Goal: Transaction & Acquisition: Purchase product/service

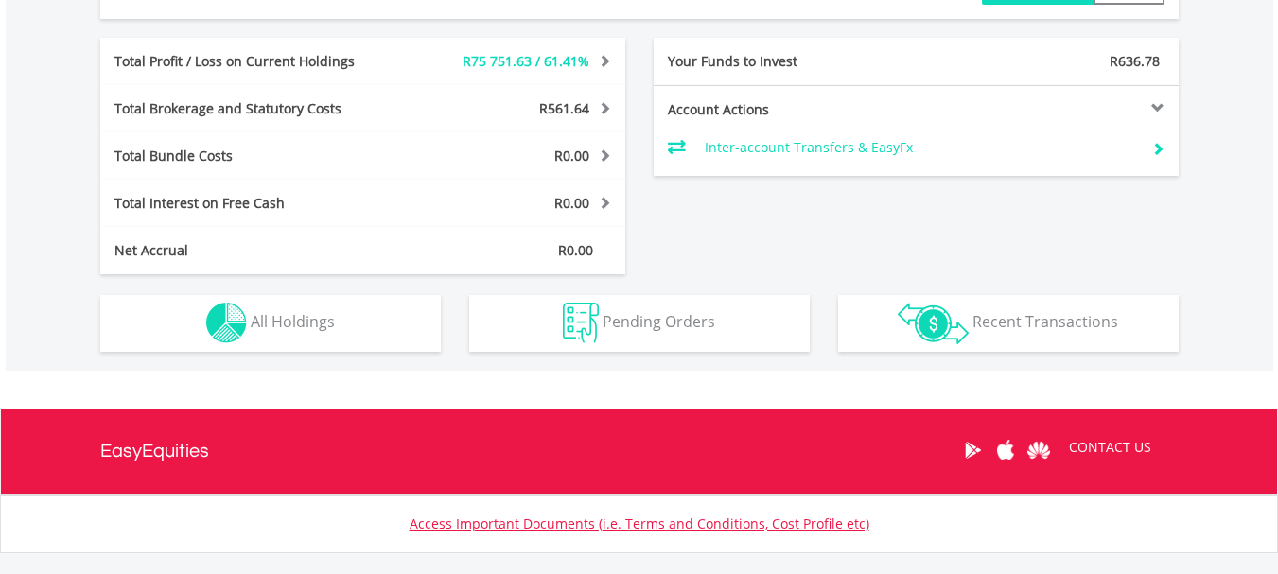
scroll to position [1026, 0]
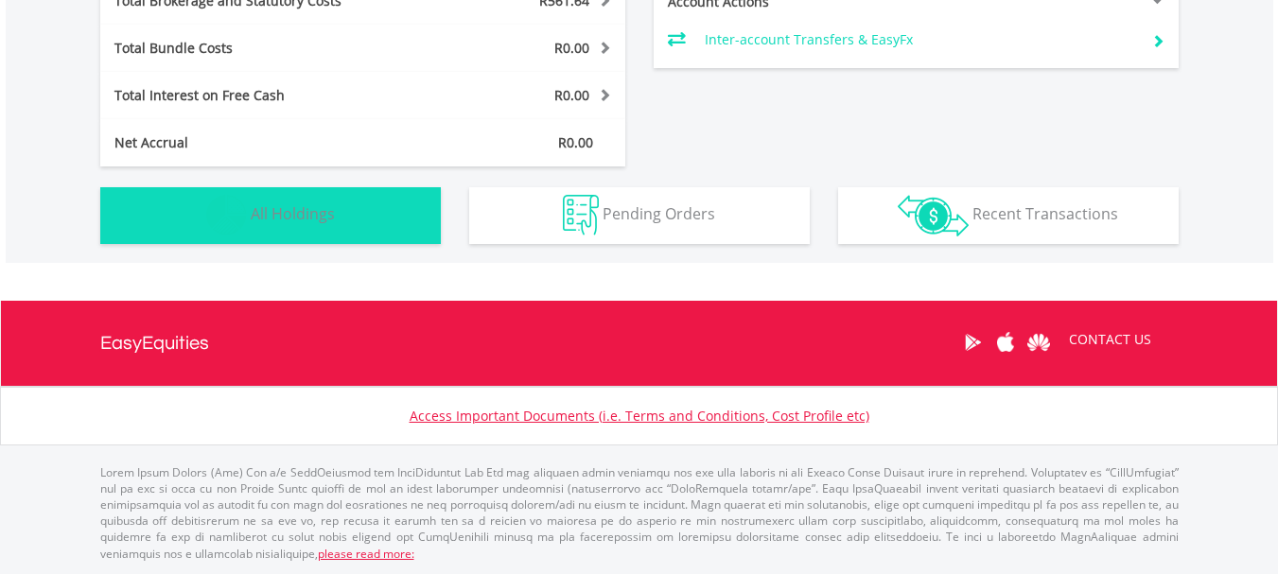
click at [248, 210] on button "Holdings All Holdings" at bounding box center [270, 215] width 340 height 57
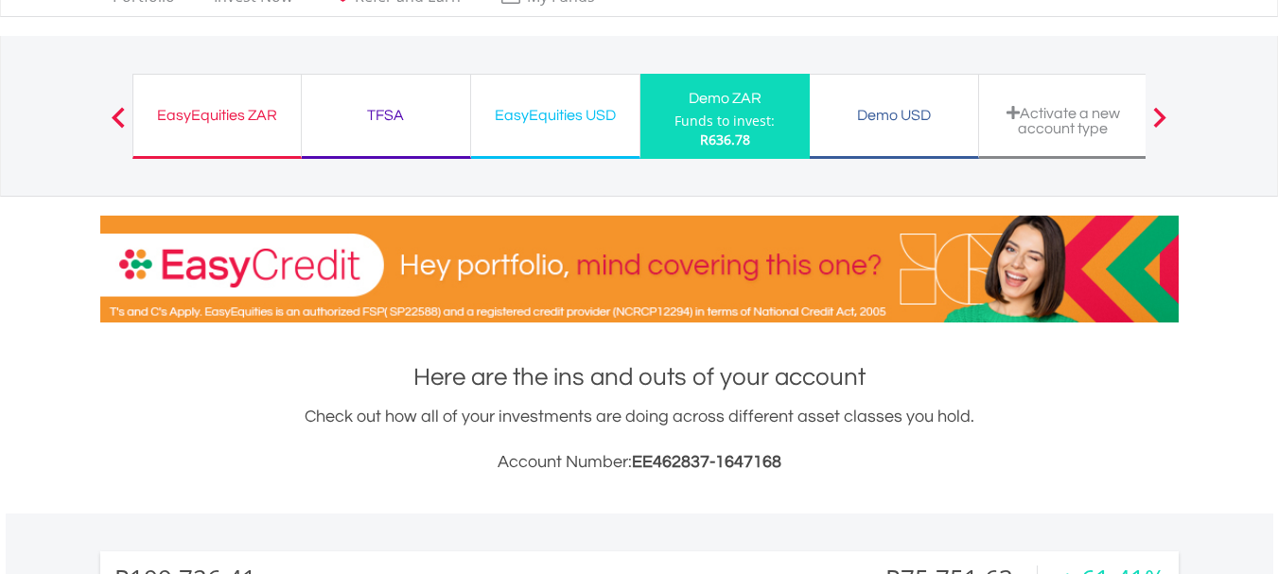
scroll to position [0, 0]
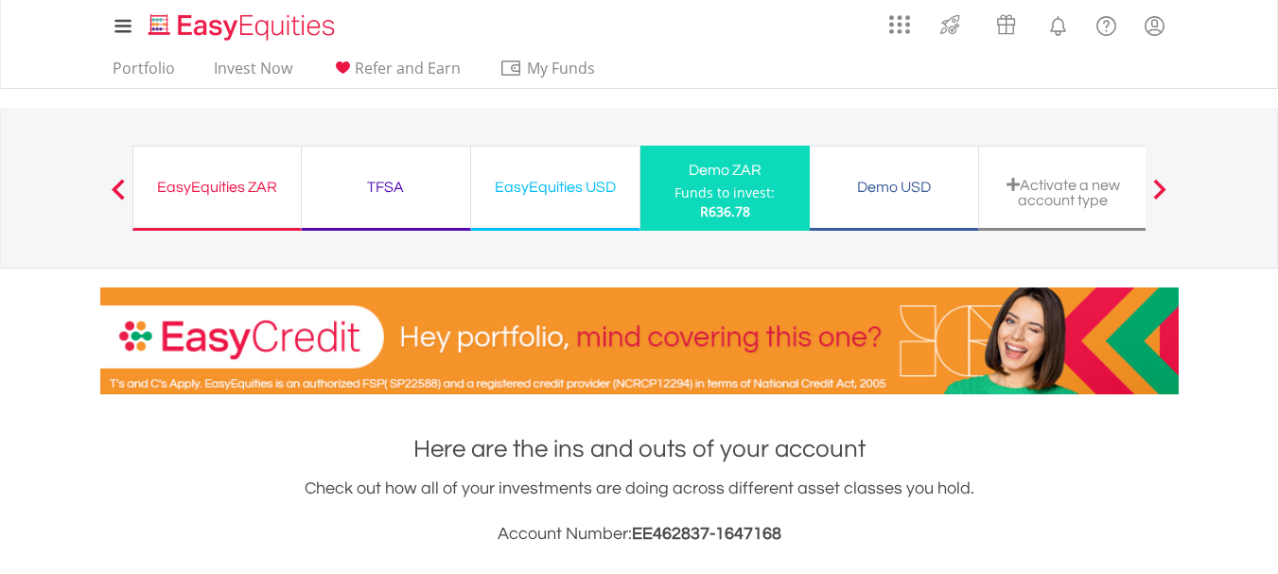
click at [1055, 193] on div "Activate a new account type" at bounding box center [1063, 192] width 146 height 31
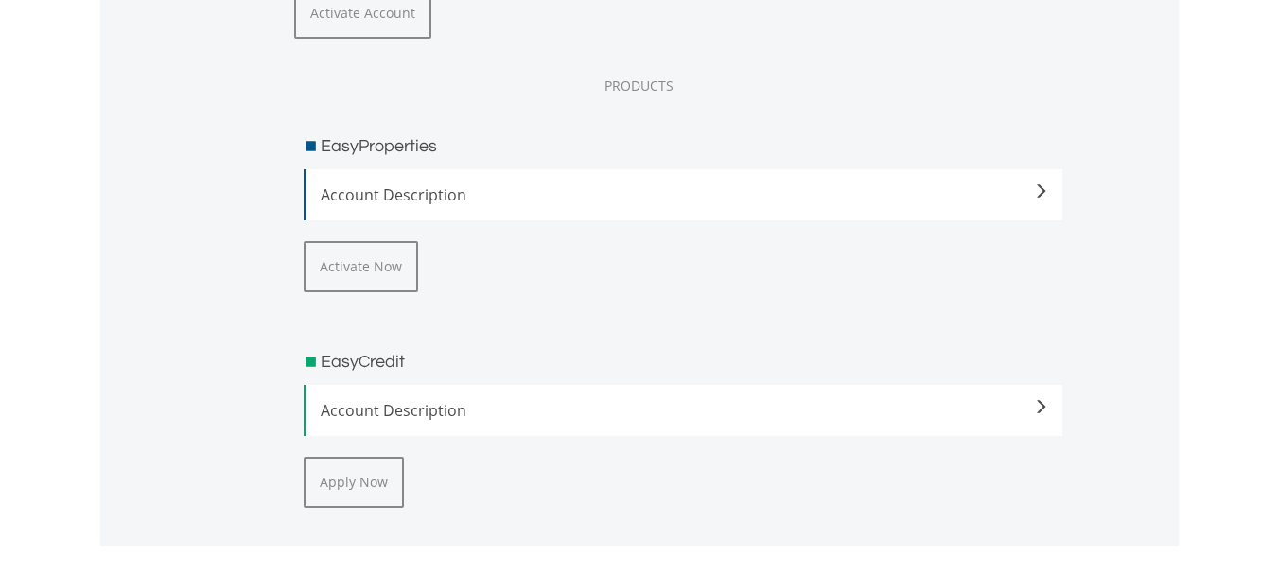
scroll to position [2820, 0]
click at [1040, 410] on span at bounding box center [1040, 408] width 15 height 15
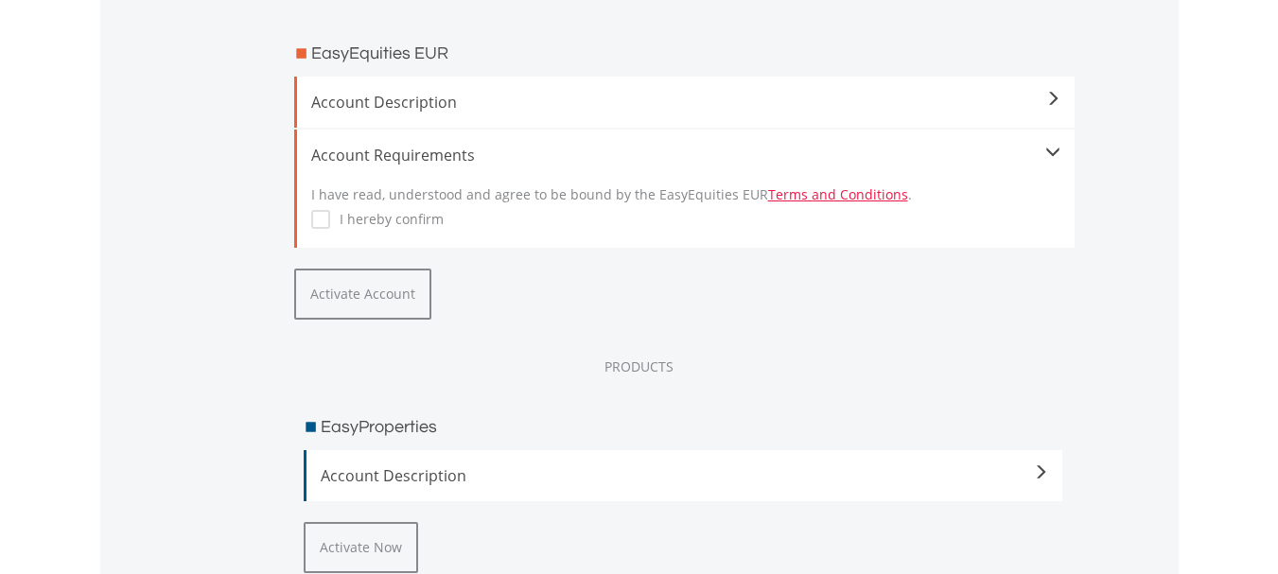
scroll to position [2536, 0]
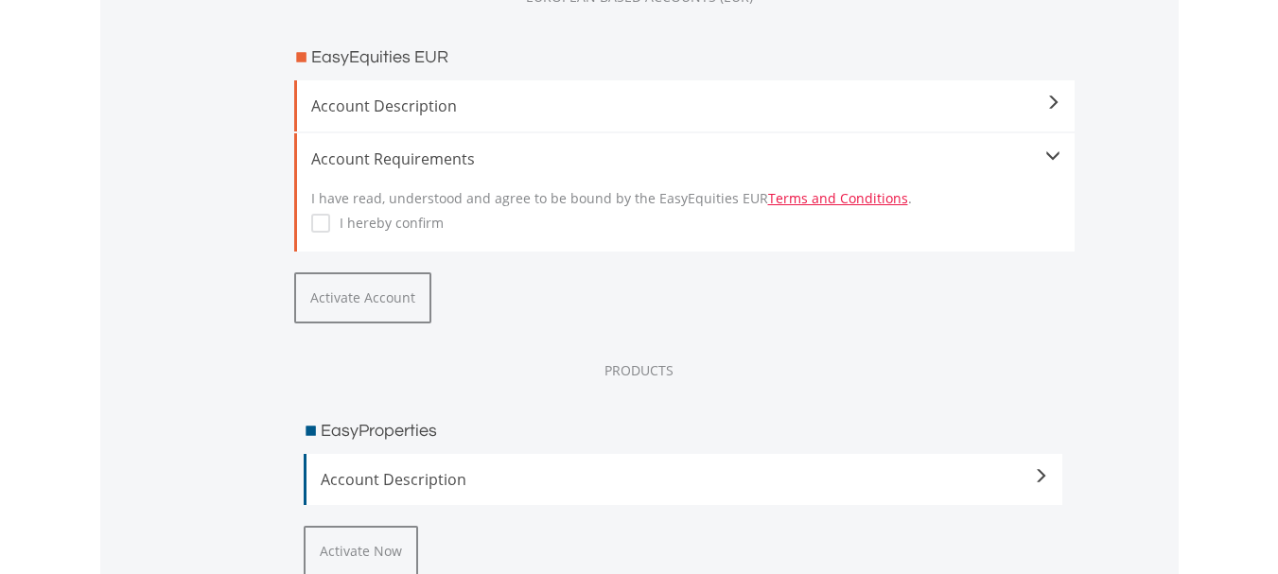
click at [1041, 472] on span at bounding box center [1040, 476] width 15 height 15
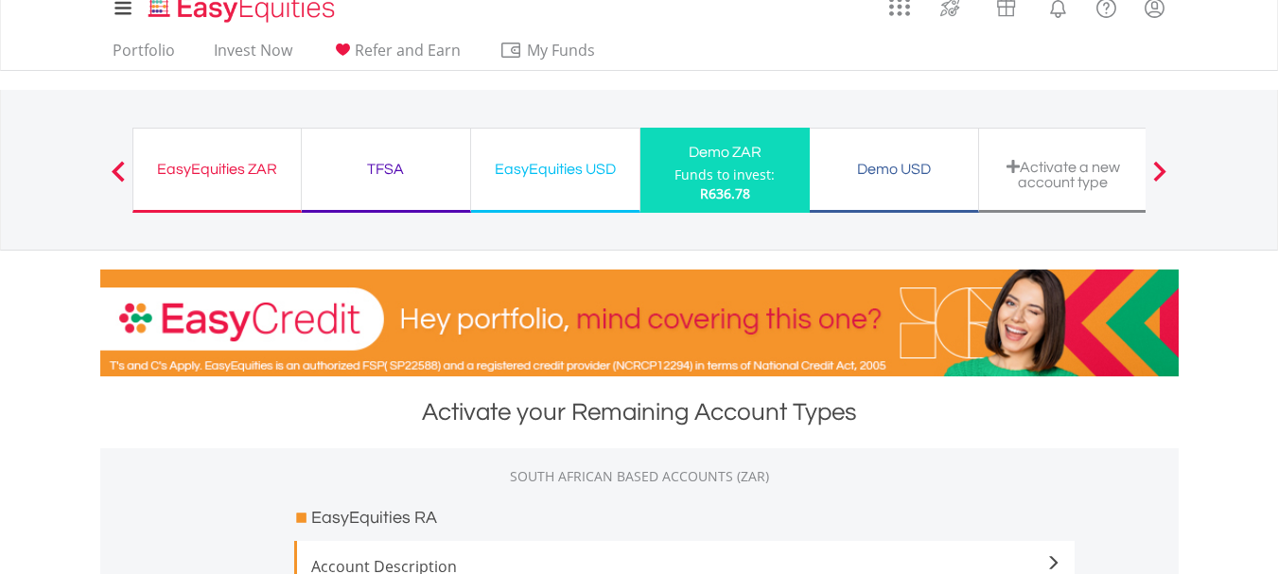
scroll to position [0, 0]
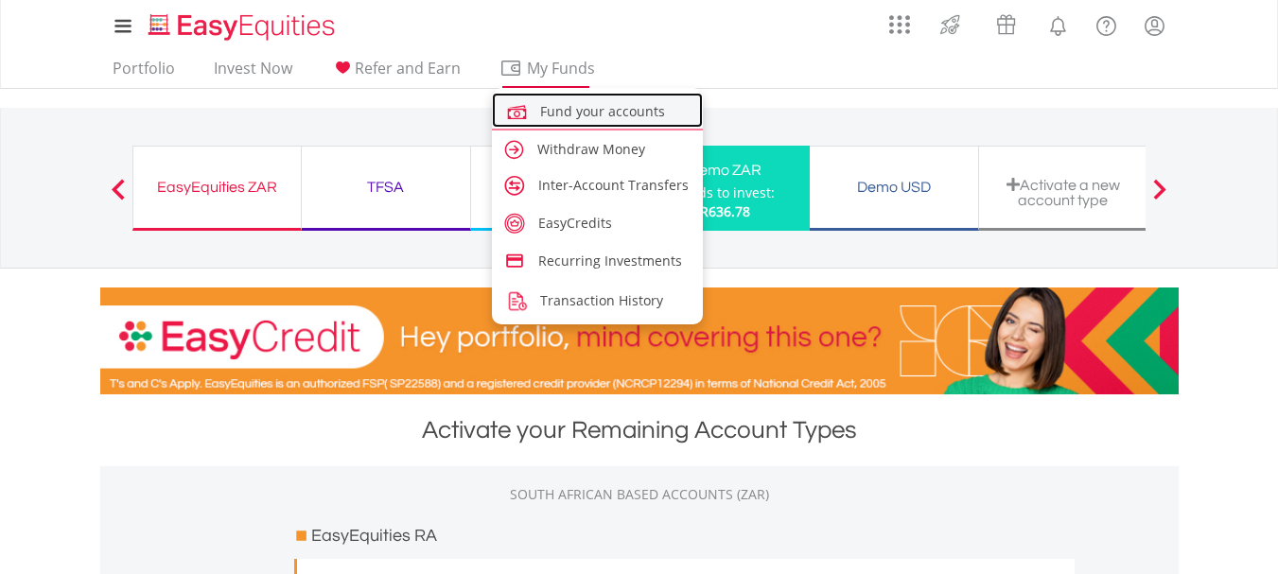
click at [581, 112] on span "Fund your accounts" at bounding box center [602, 111] width 125 height 18
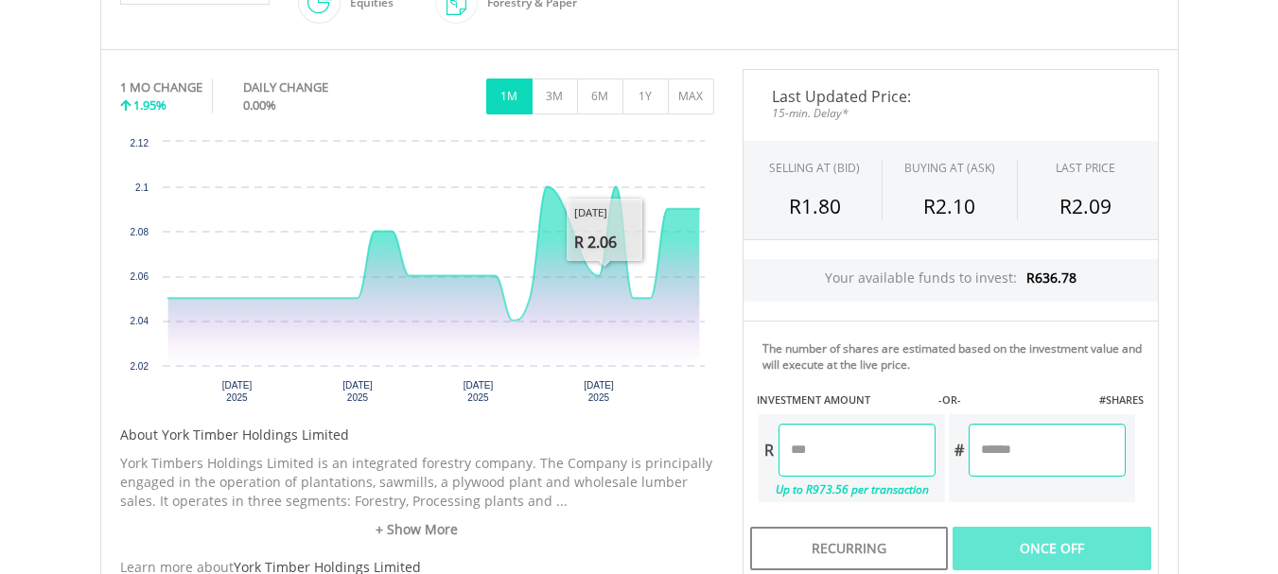
scroll to position [567, 0]
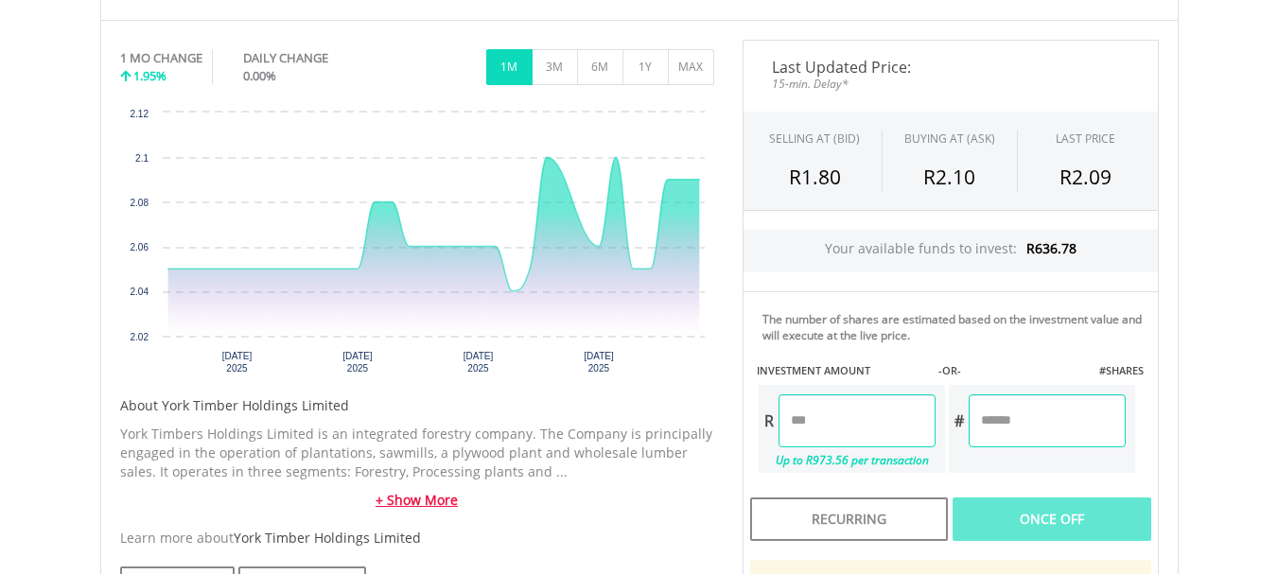
click at [417, 501] on link "+ Show More" at bounding box center [417, 500] width 594 height 19
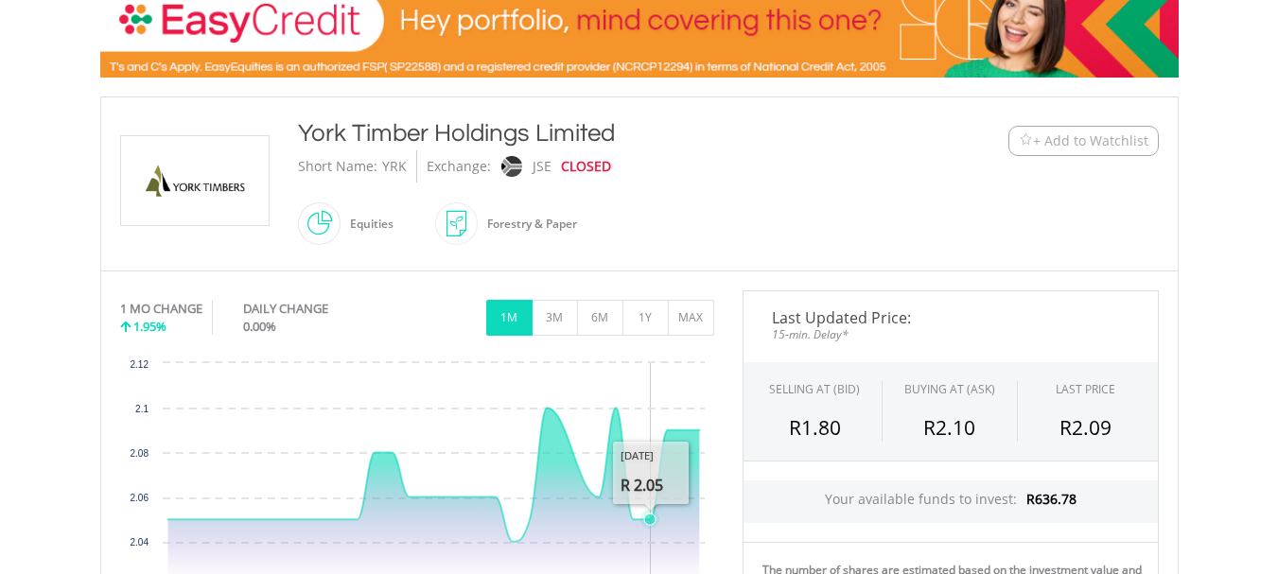
scroll to position [284, 0]
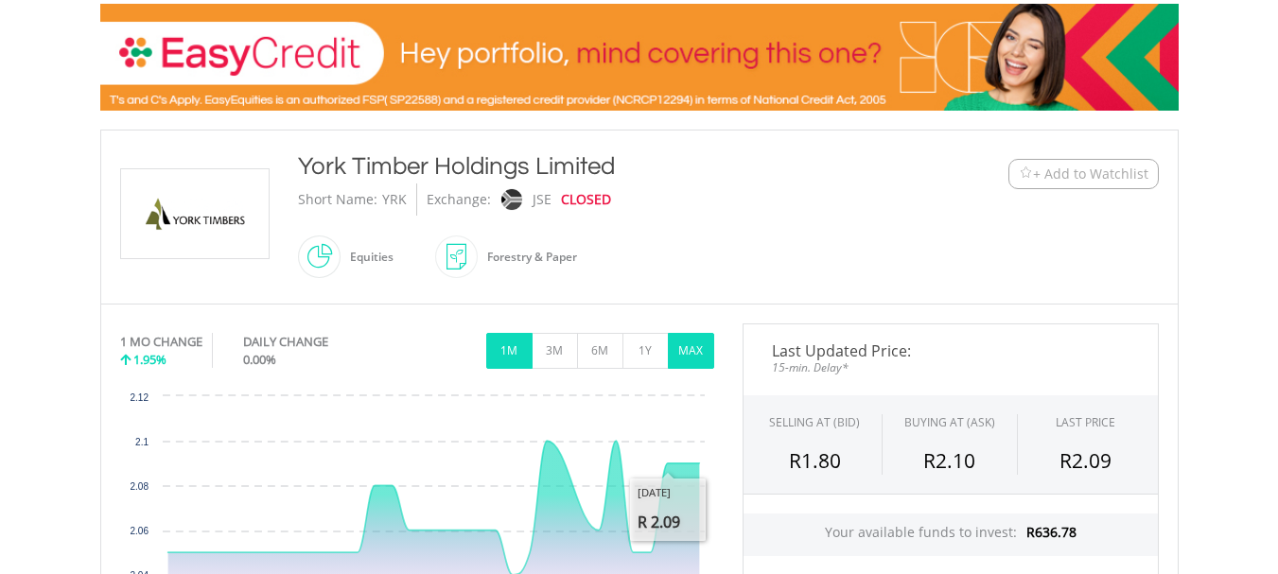
click at [683, 358] on button "MAX" at bounding box center [691, 351] width 46 height 36
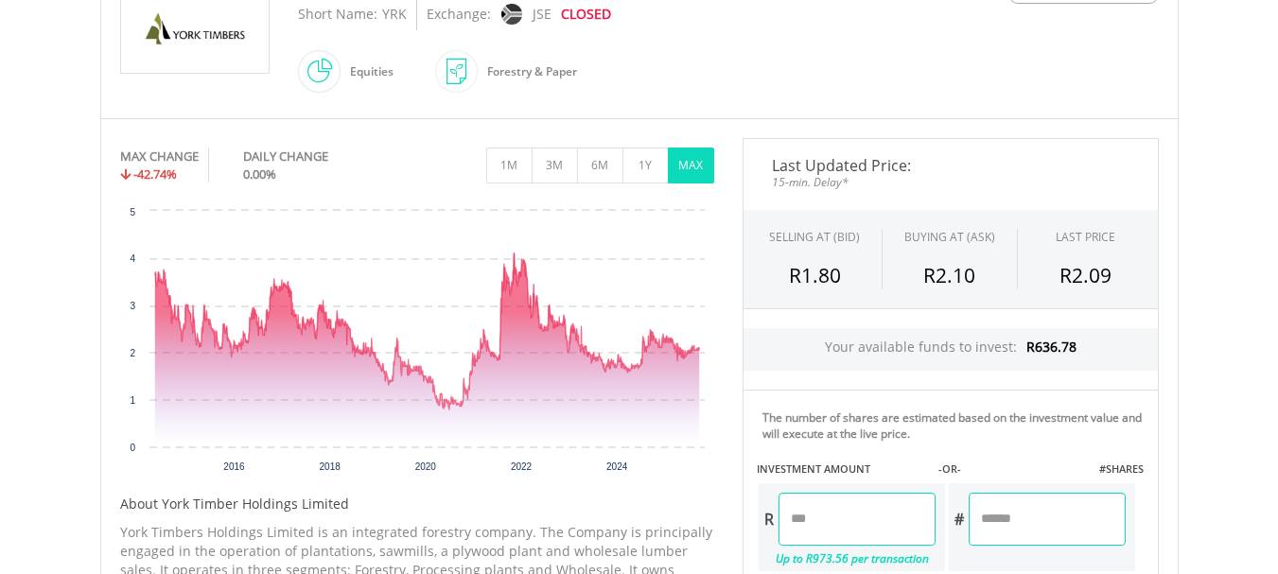
scroll to position [473, 0]
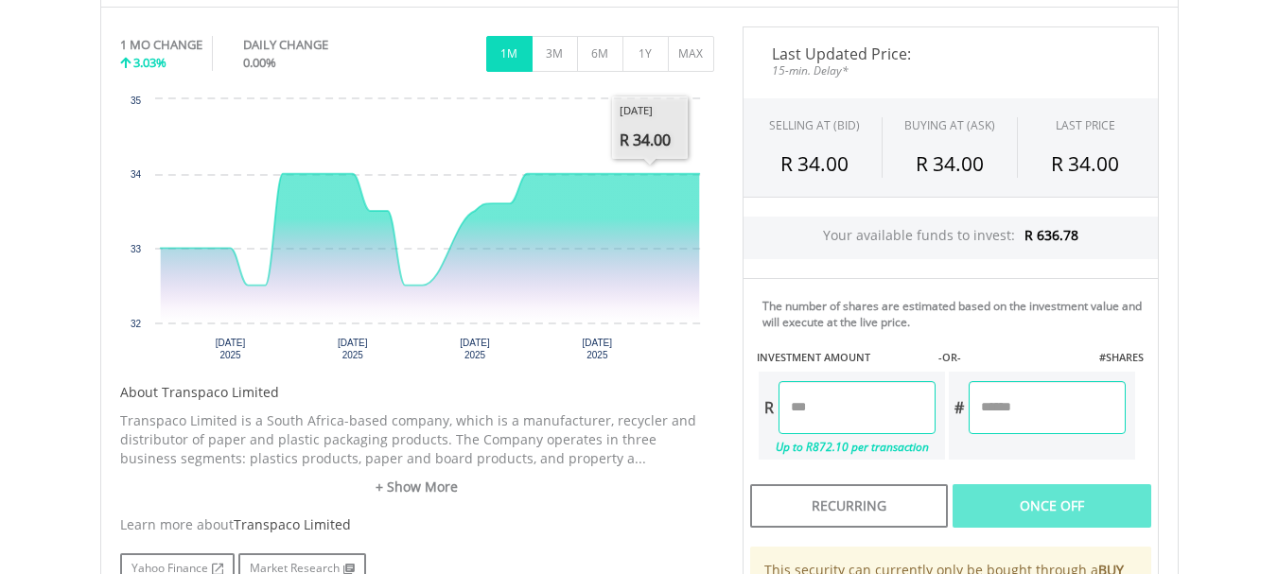
scroll to position [662, 0]
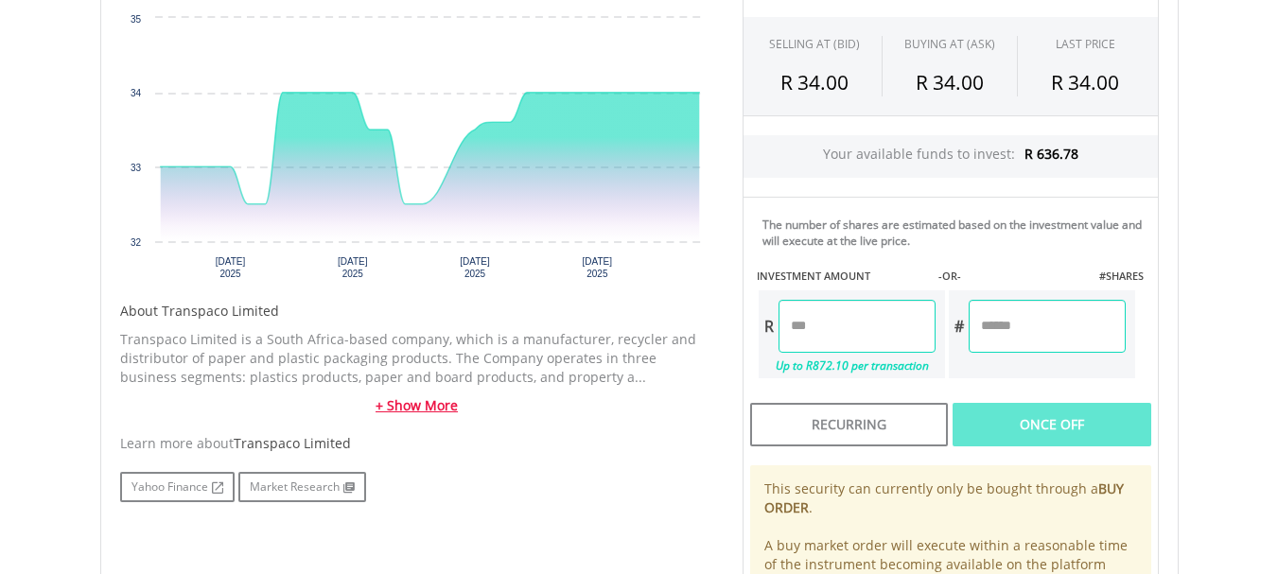
click at [427, 411] on link "+ Show More" at bounding box center [417, 405] width 594 height 19
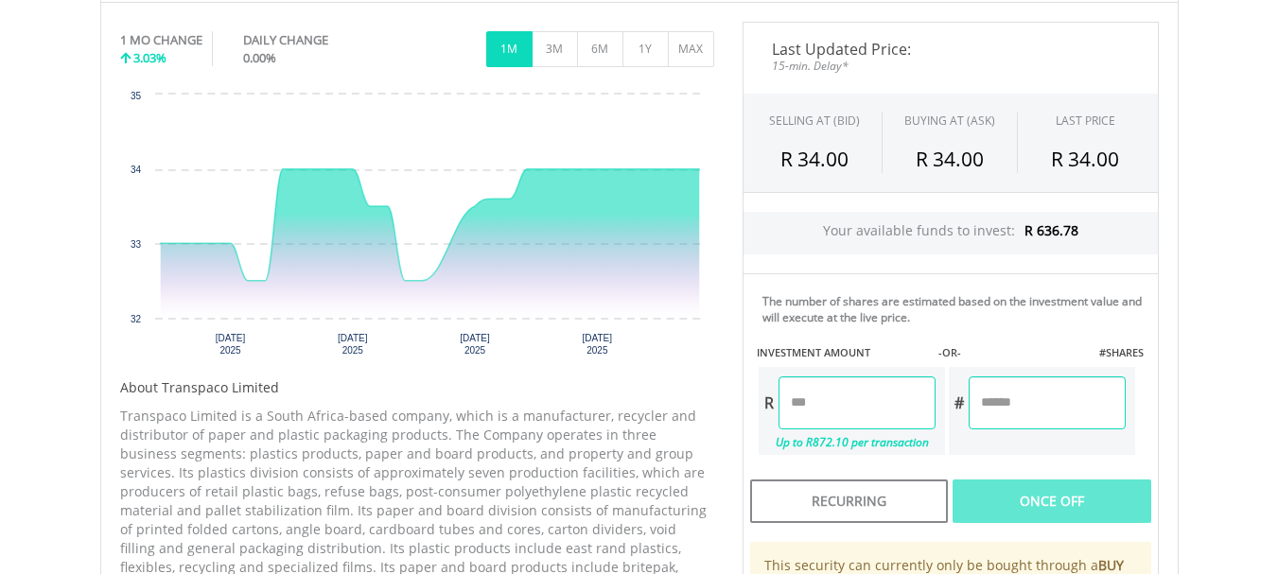
scroll to position [378, 0]
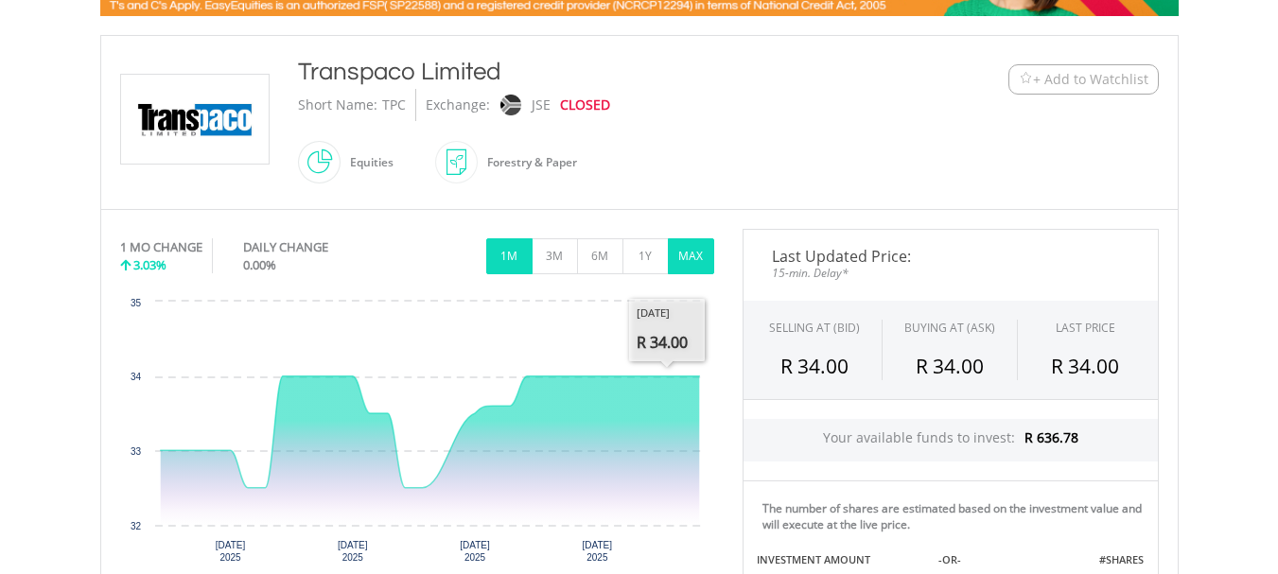
click at [689, 248] on button "MAX" at bounding box center [691, 256] width 46 height 36
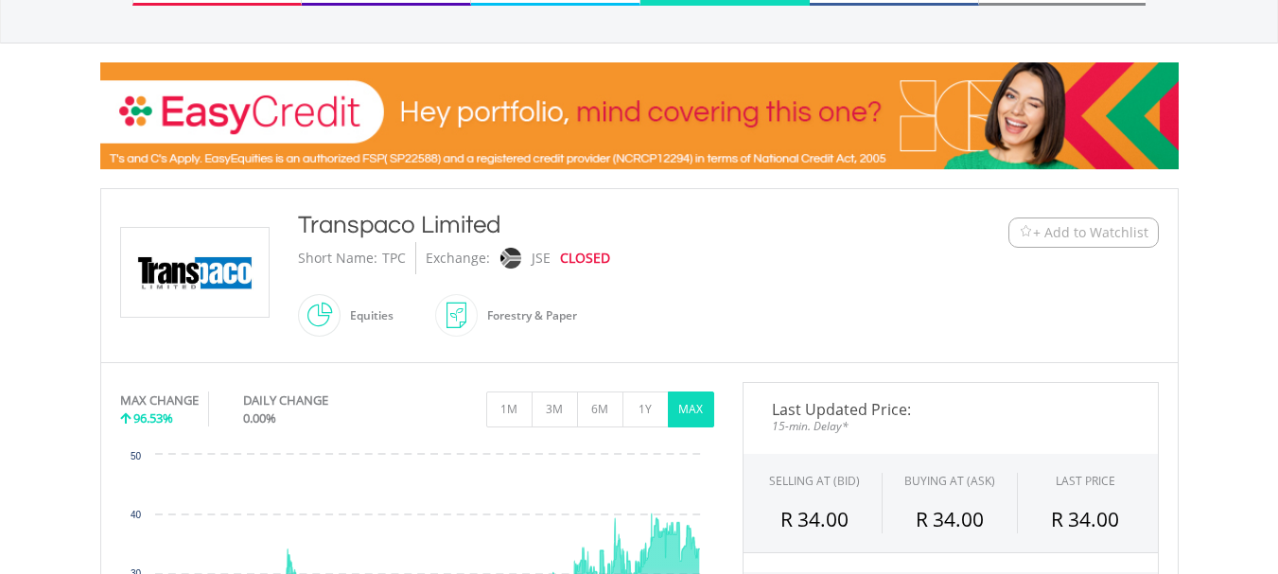
scroll to position [189, 0]
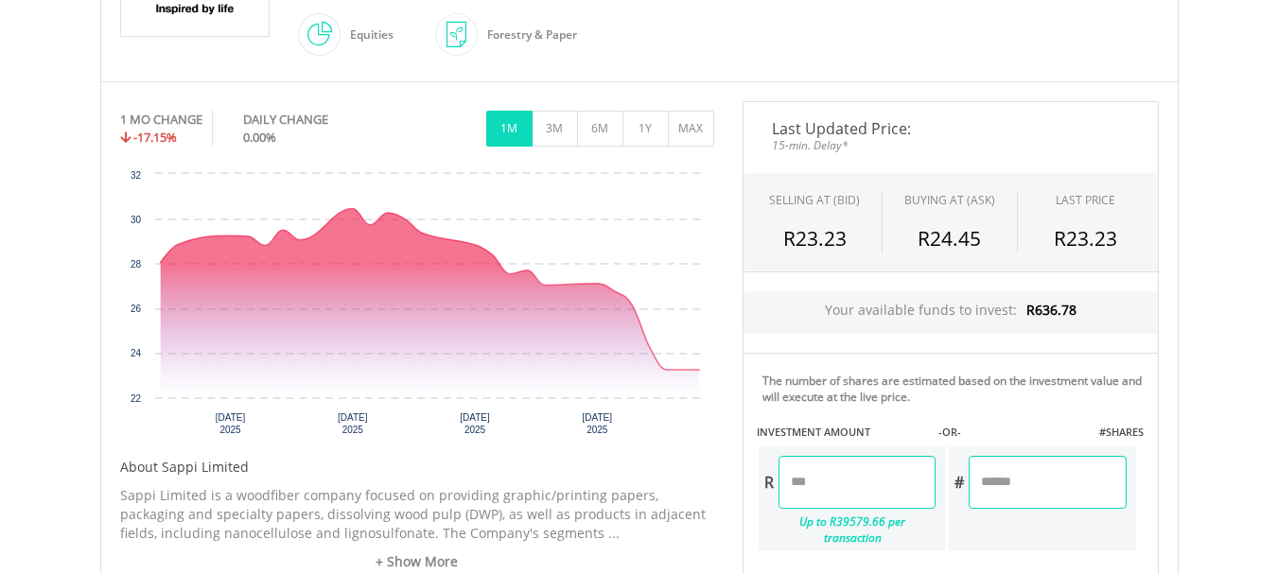
scroll to position [473, 0]
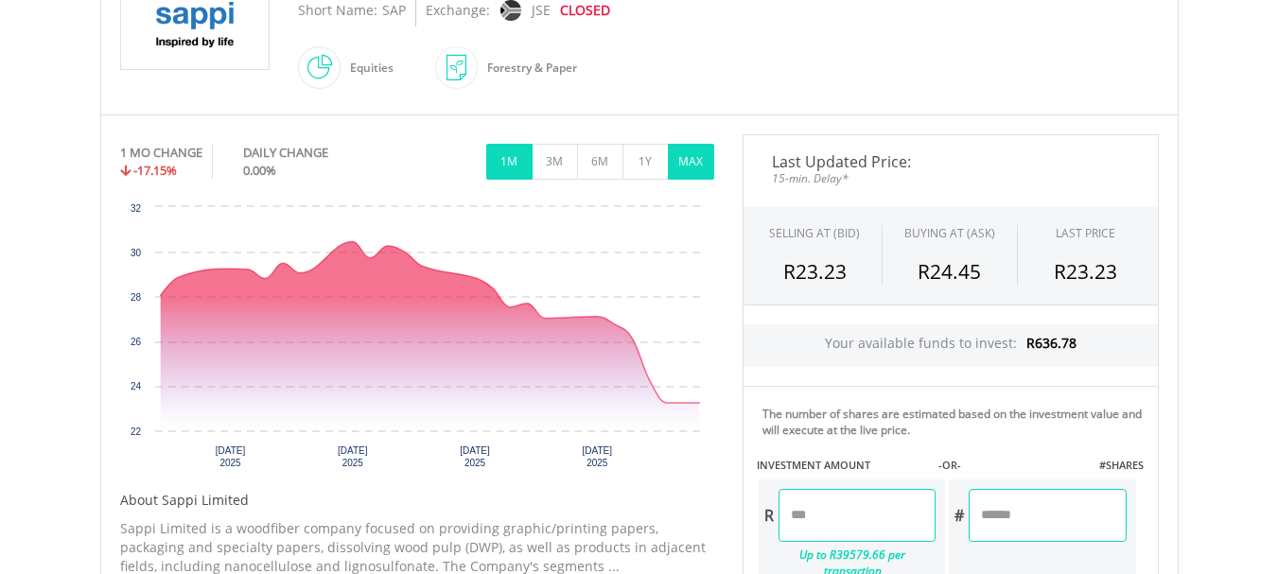
click at [699, 154] on button "MAX" at bounding box center [691, 162] width 46 height 36
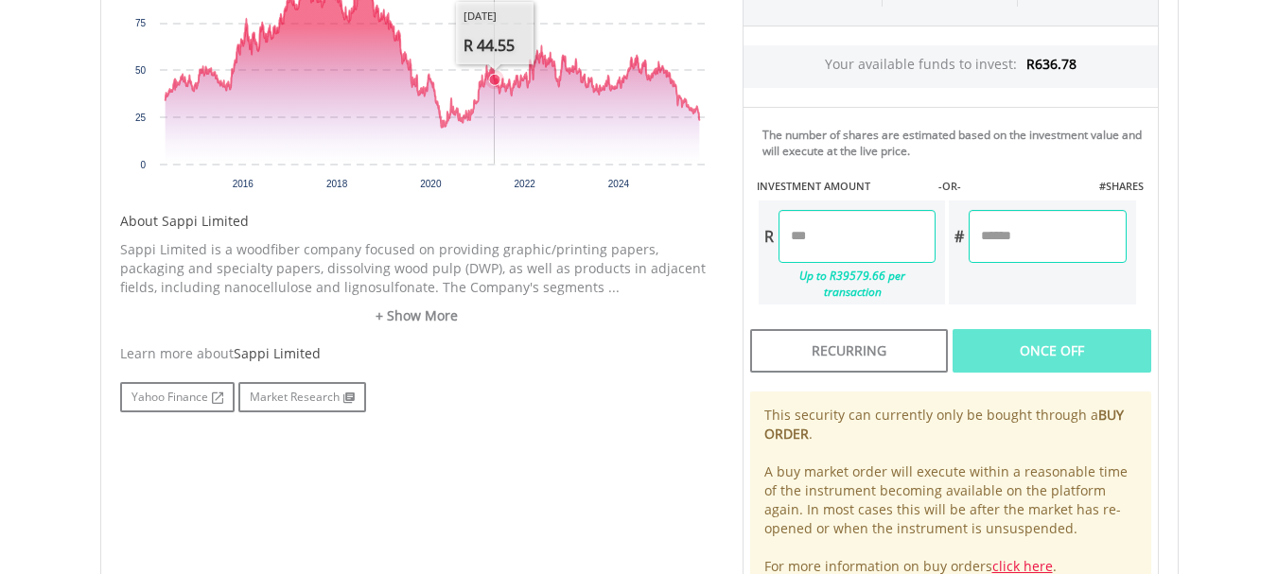
scroll to position [757, 0]
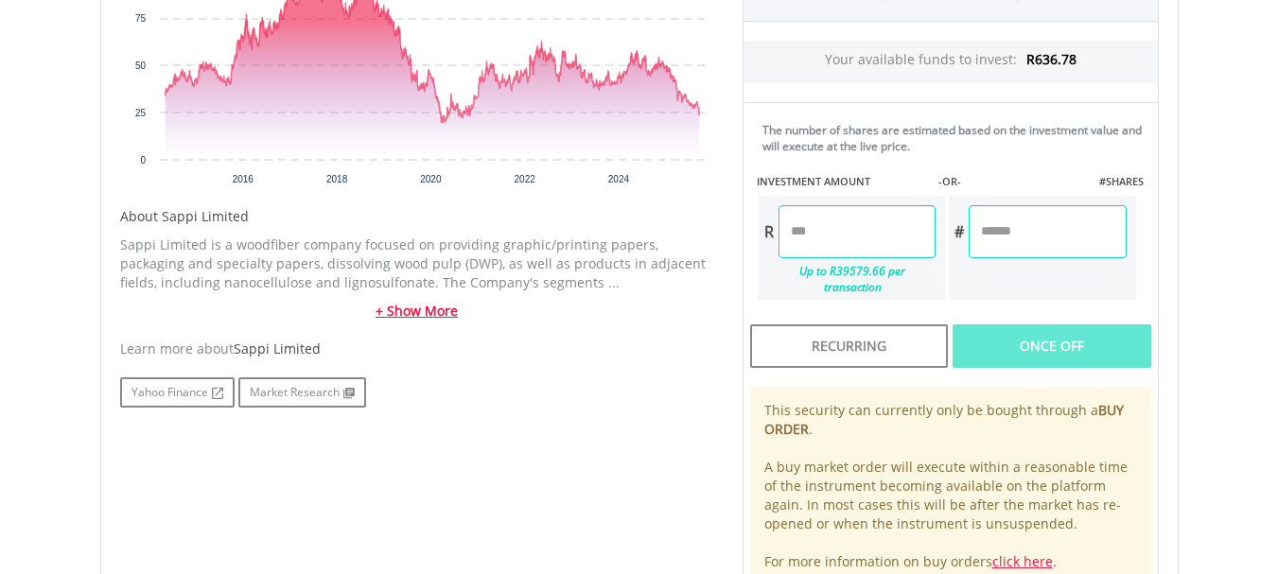
click at [426, 305] on link "+ Show More" at bounding box center [417, 311] width 594 height 19
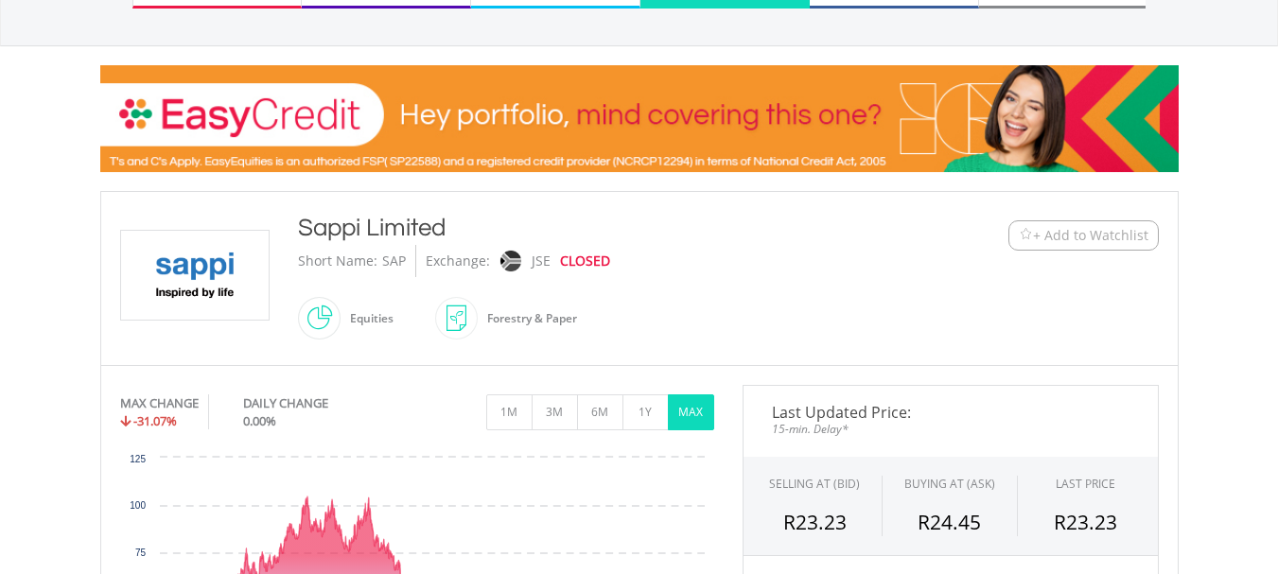
scroll to position [189, 0]
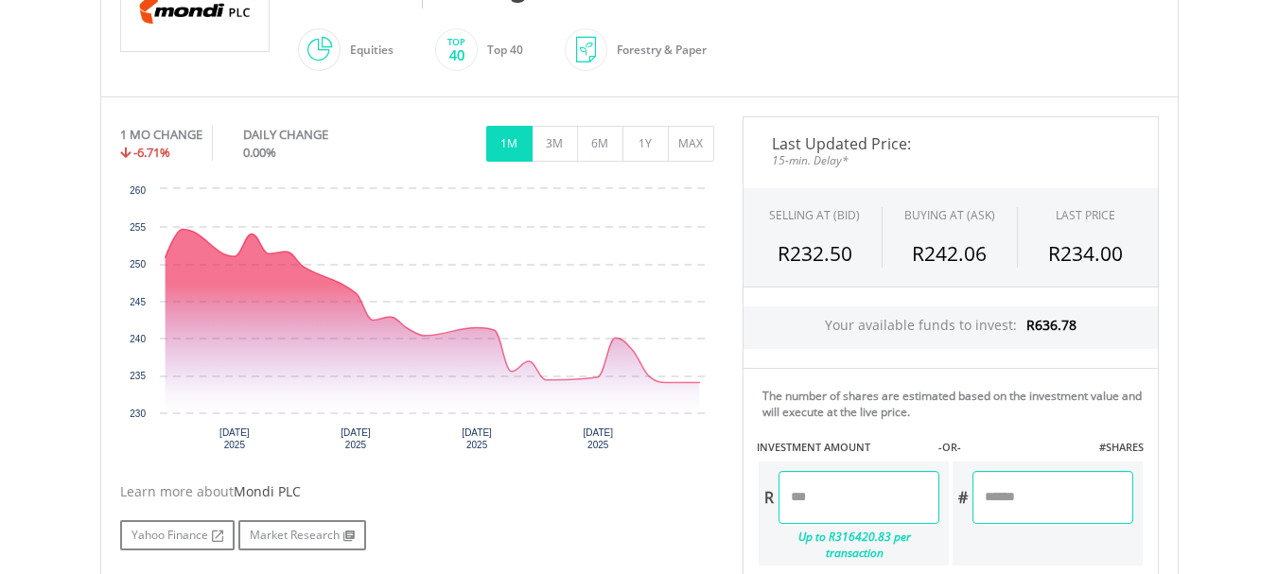
scroll to position [473, 0]
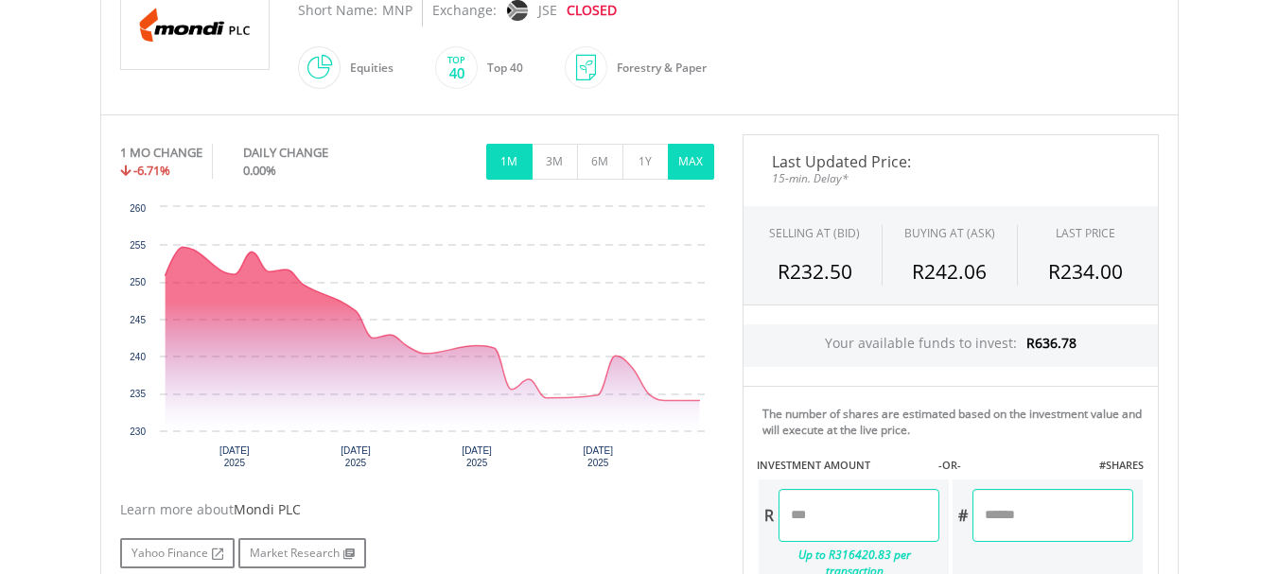
click at [692, 162] on button "MAX" at bounding box center [691, 162] width 46 height 36
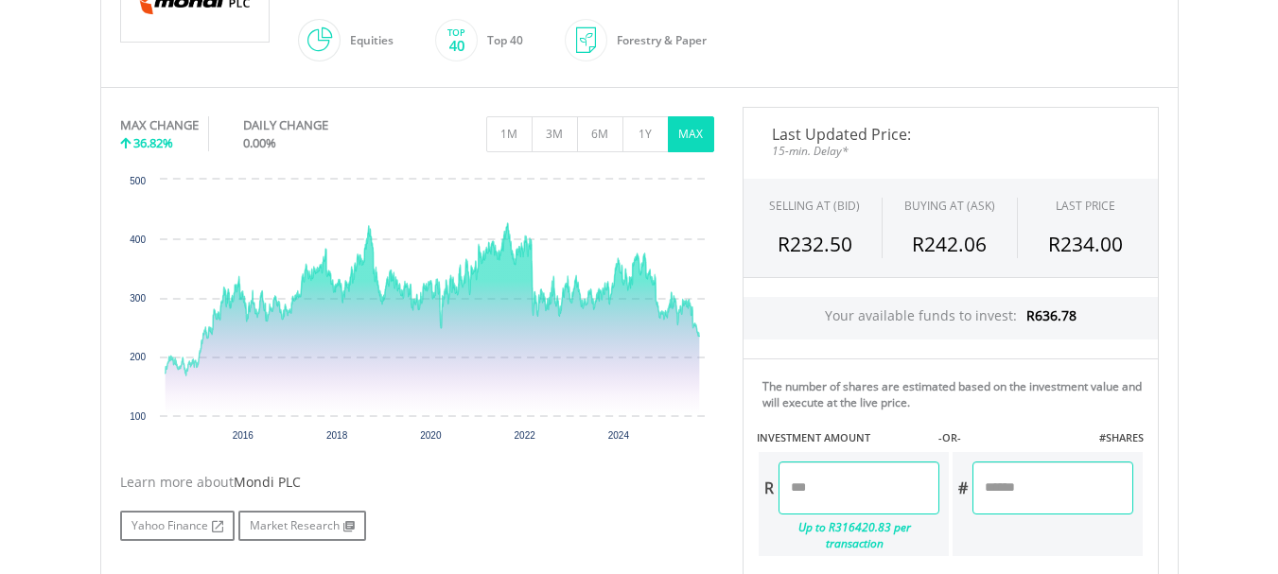
scroll to position [378, 0]
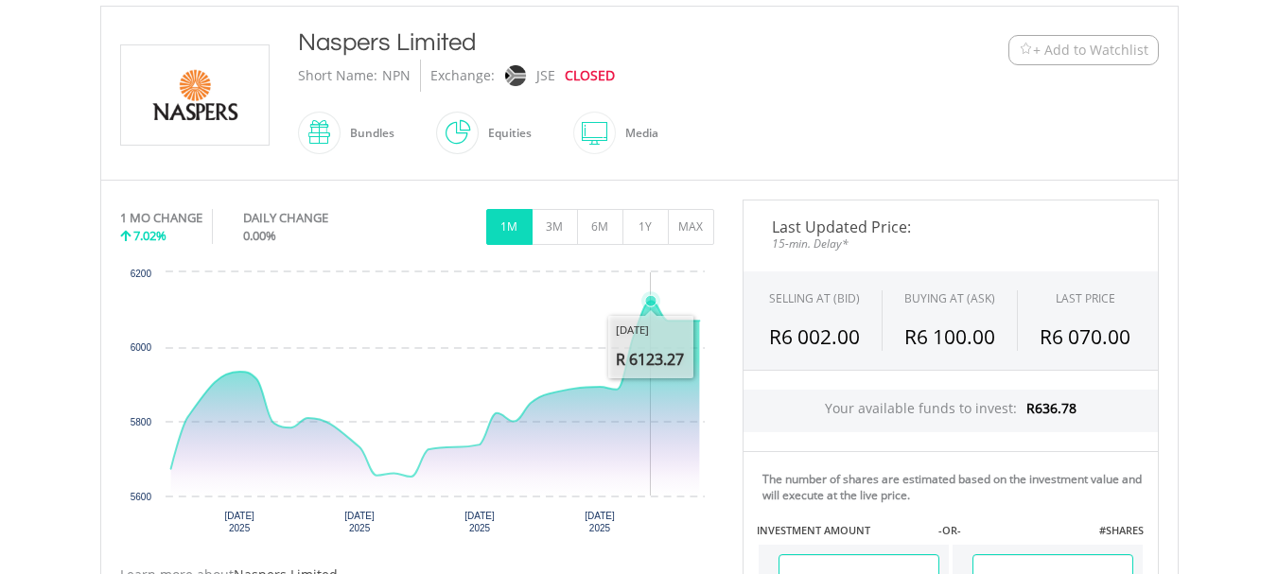
scroll to position [284, 0]
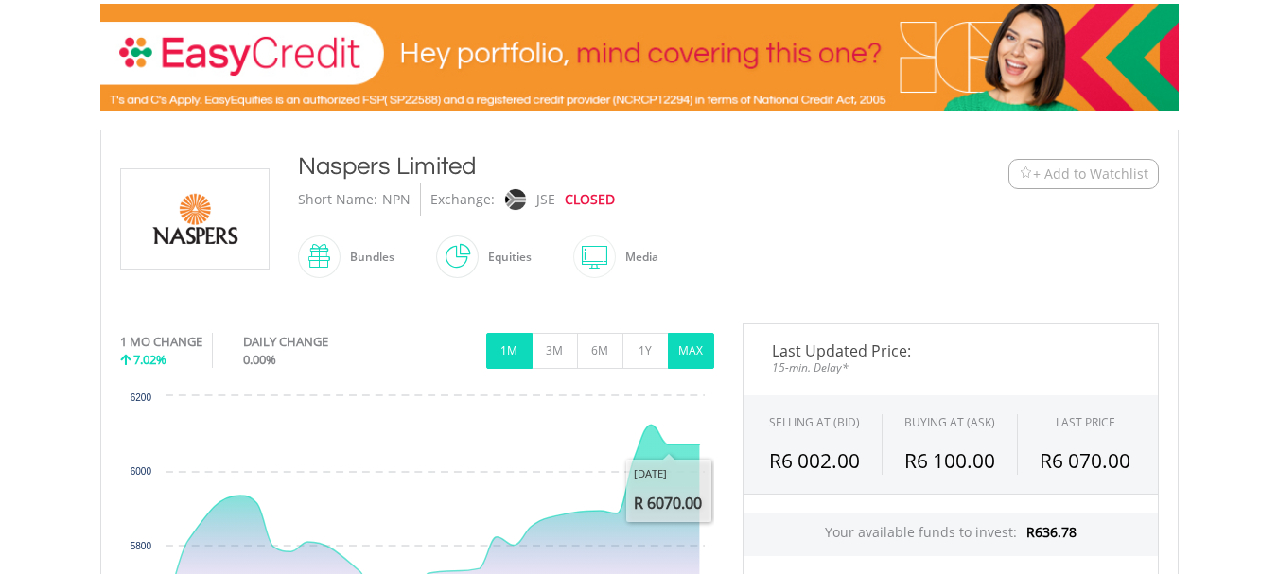
click at [690, 357] on button "MAX" at bounding box center [691, 351] width 46 height 36
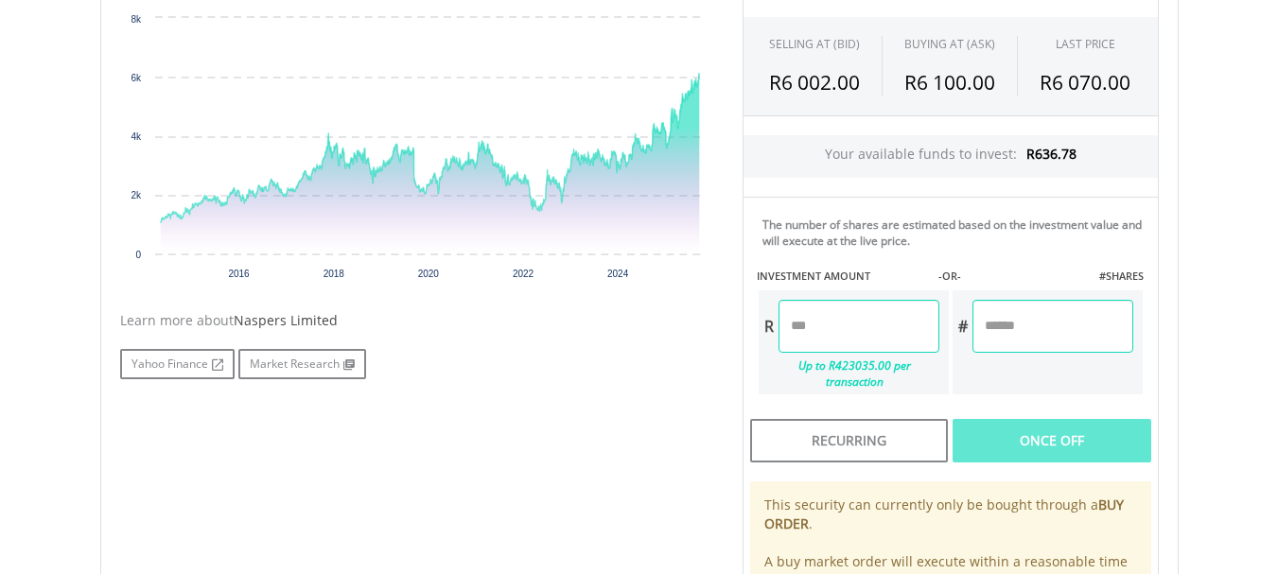
scroll to position [567, 0]
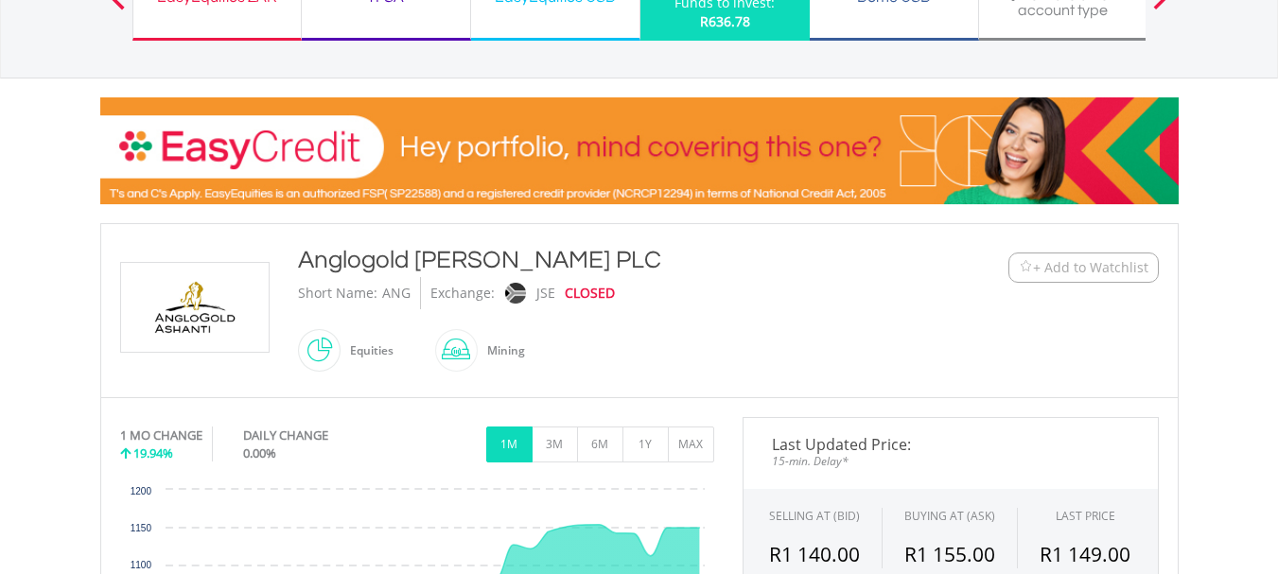
scroll to position [284, 0]
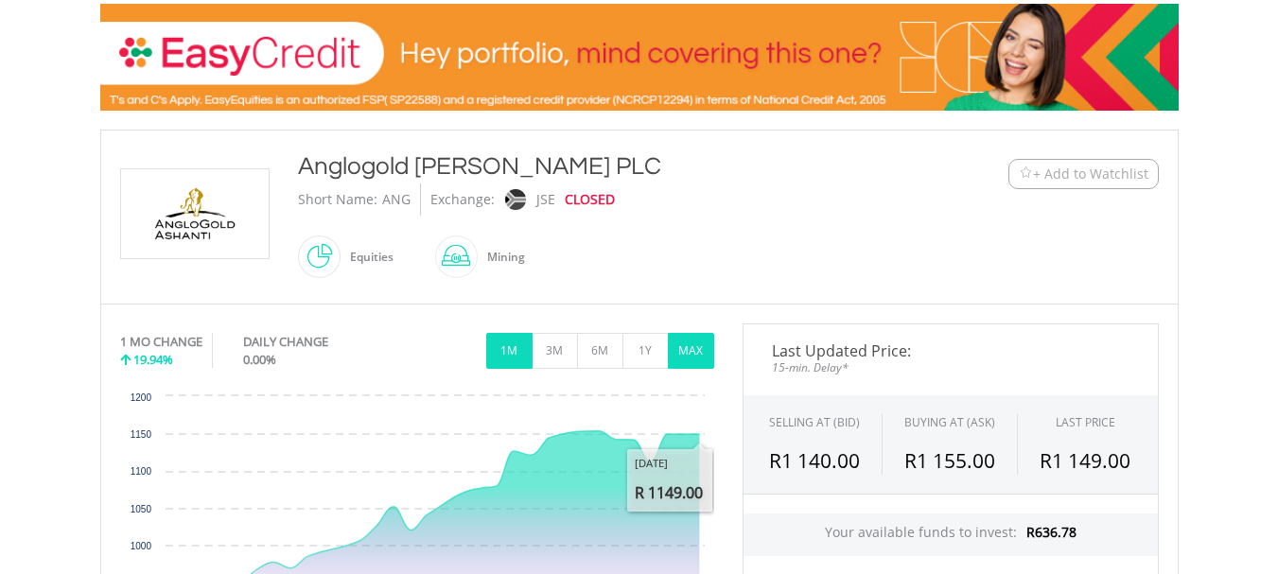
click at [690, 359] on button "MAX" at bounding box center [691, 351] width 46 height 36
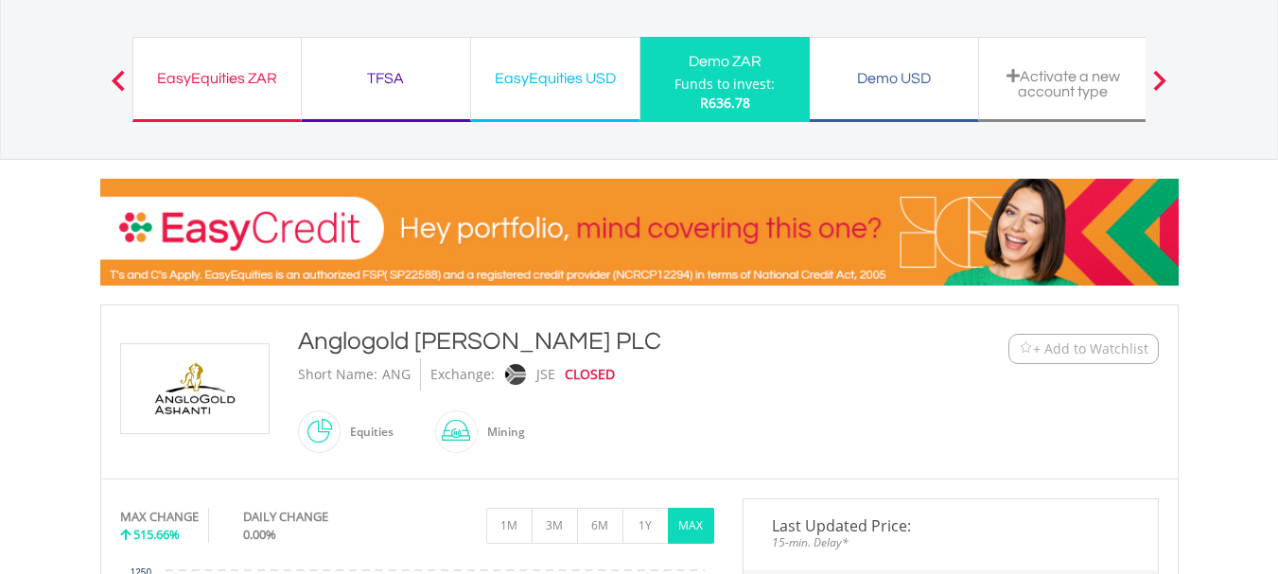
scroll to position [95, 0]
